Goal: Information Seeking & Learning: Learn about a topic

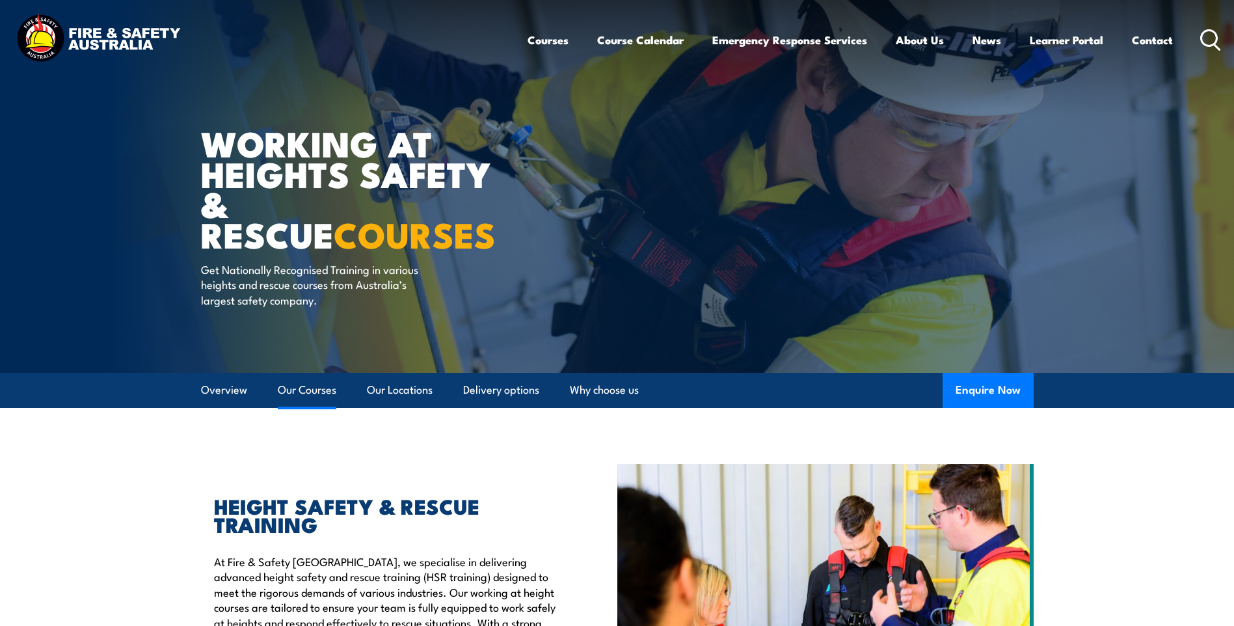
click at [297, 386] on link "Our Courses" at bounding box center [307, 390] width 59 height 34
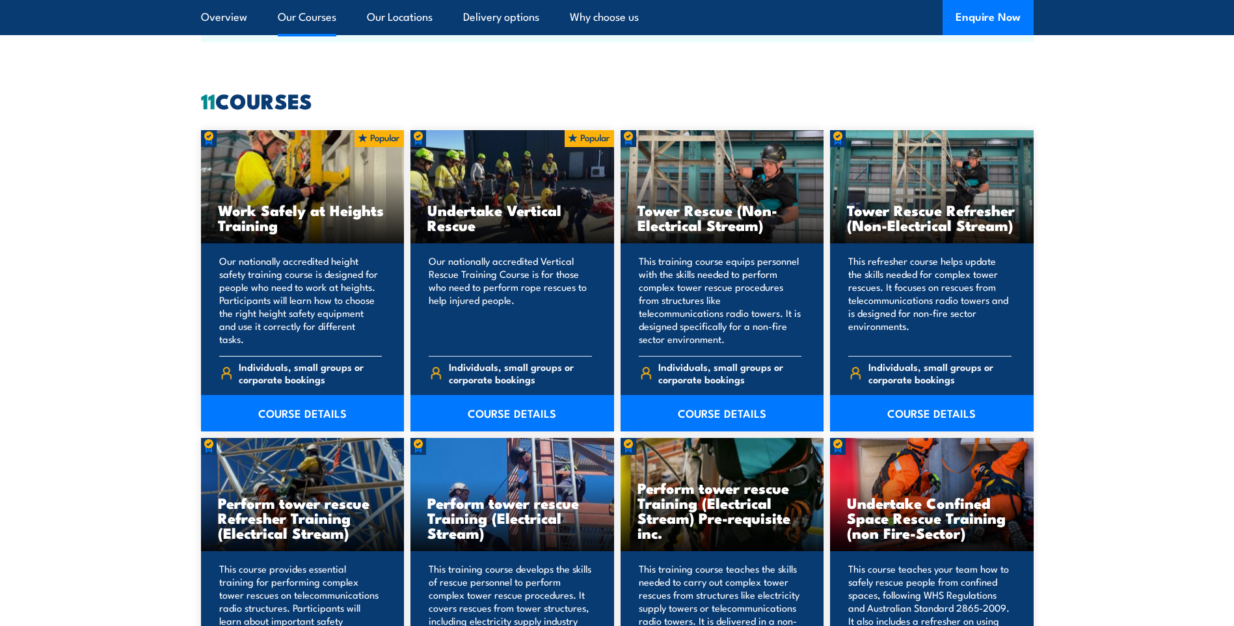
scroll to position [987, 0]
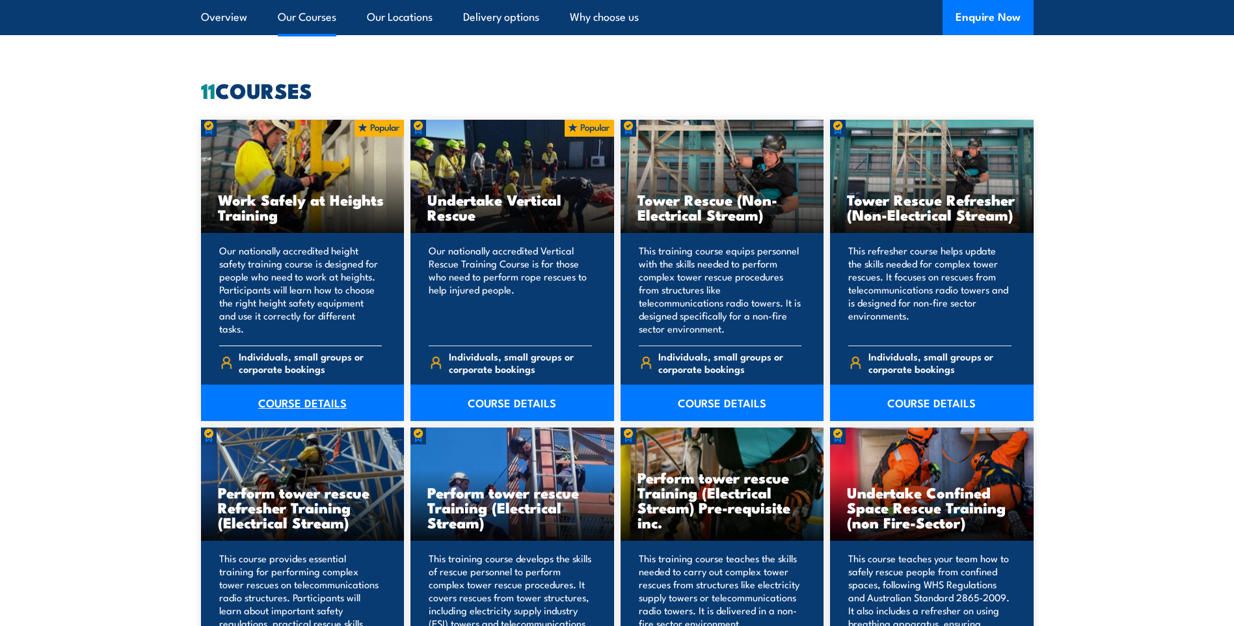
click at [300, 407] on link "COURSE DETAILS" at bounding box center [303, 403] width 204 height 36
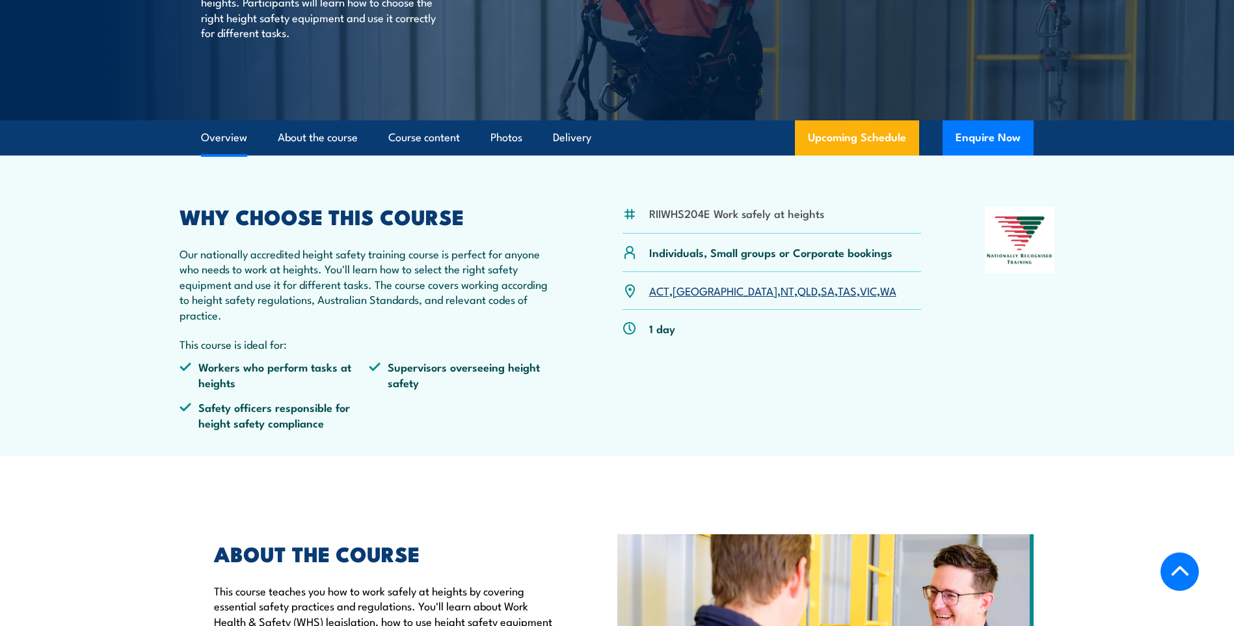
scroll to position [260, 0]
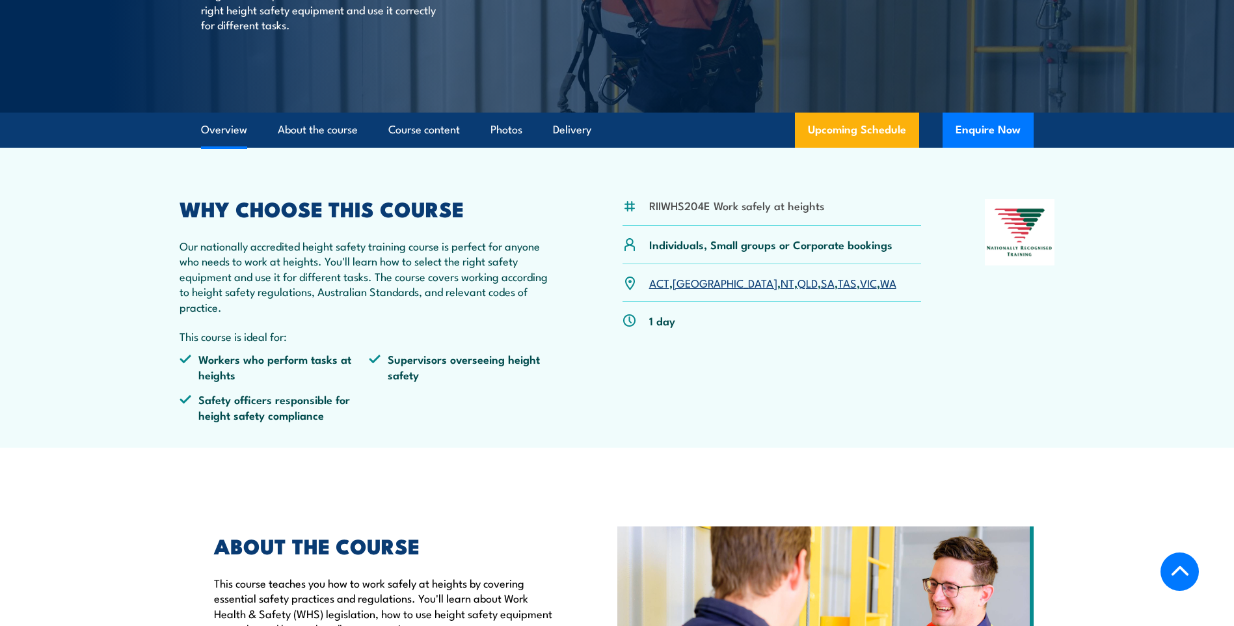
click at [798, 286] on link "QLD" at bounding box center [808, 283] width 20 height 16
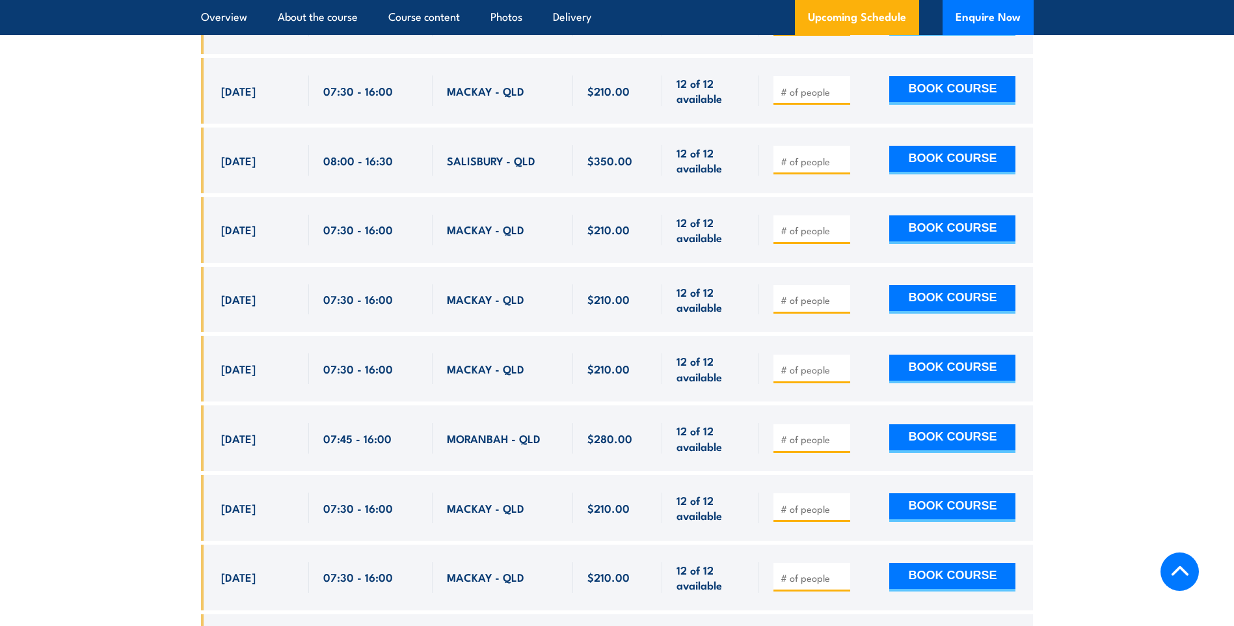
scroll to position [2656, 0]
